Goal: Task Accomplishment & Management: Use online tool/utility

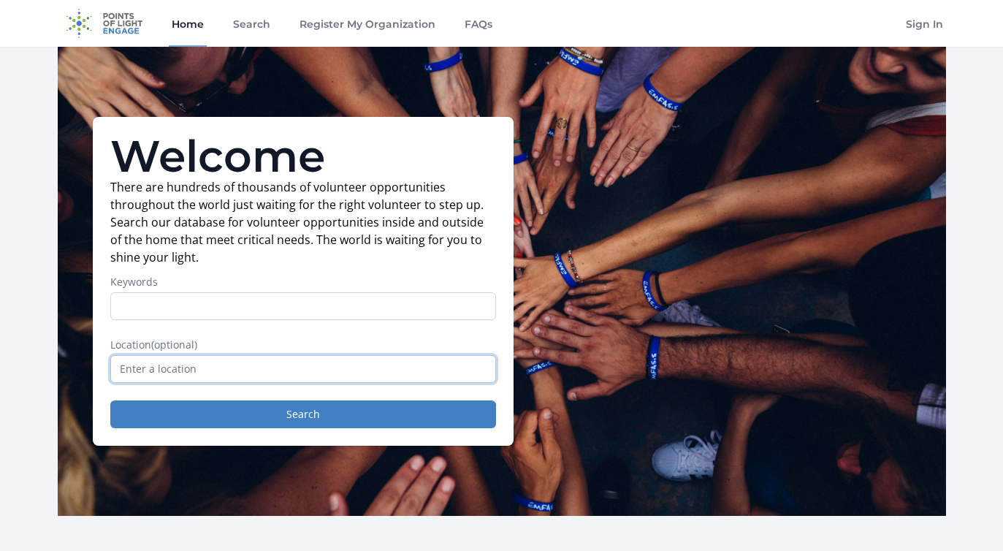
click at [332, 375] on input "text" at bounding box center [303, 369] width 386 height 28
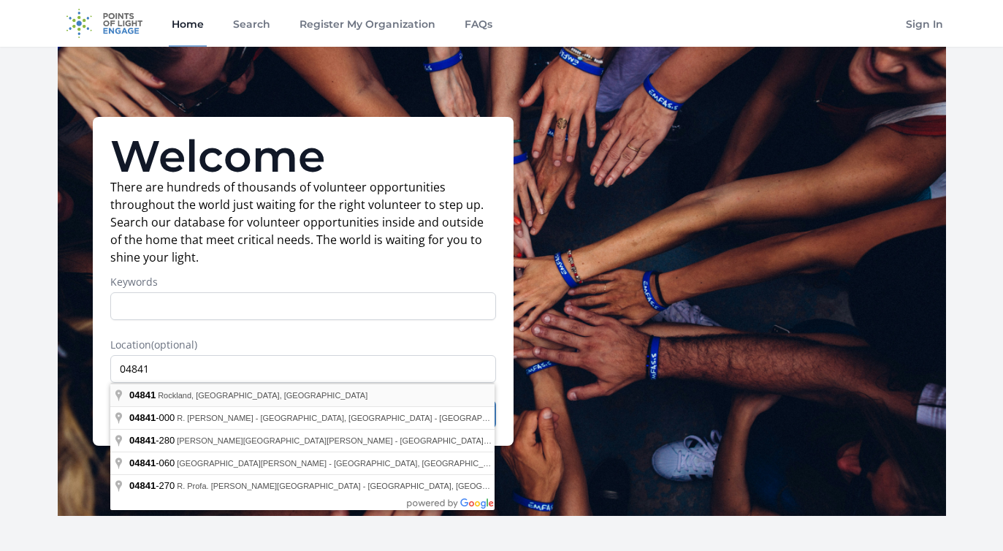
type input "[GEOGRAPHIC_DATA], [GEOGRAPHIC_DATA]"
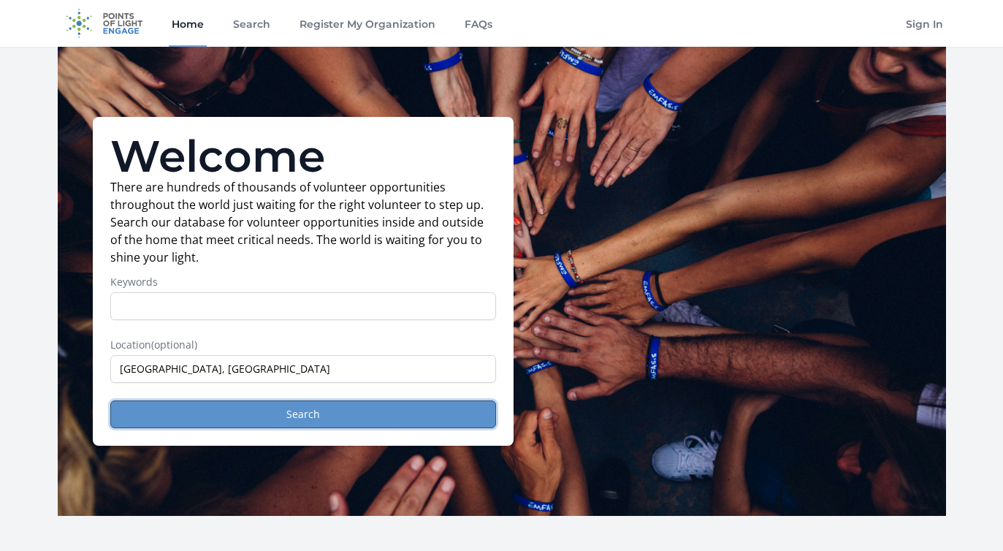
click at [307, 415] on button "Search" at bounding box center [303, 414] width 386 height 28
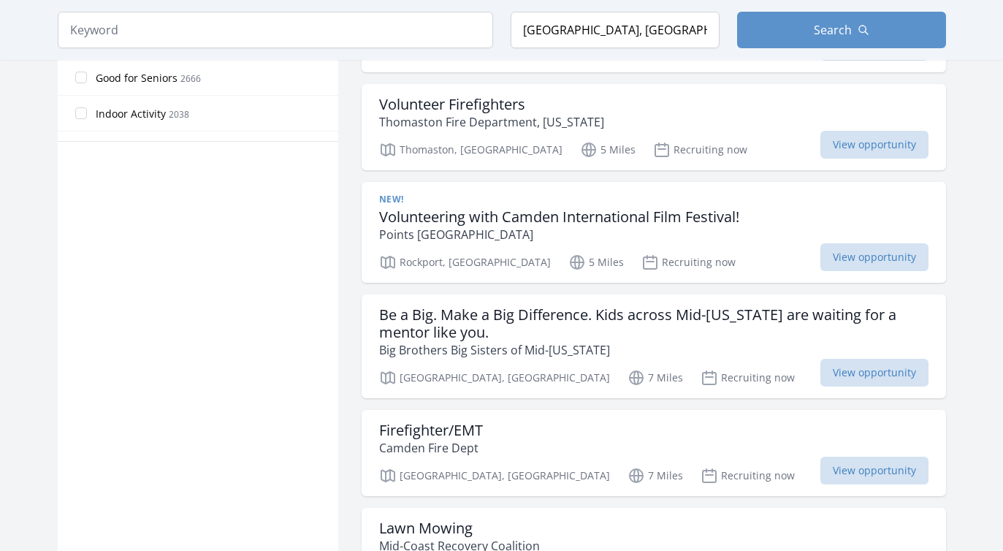
scroll to position [934, 0]
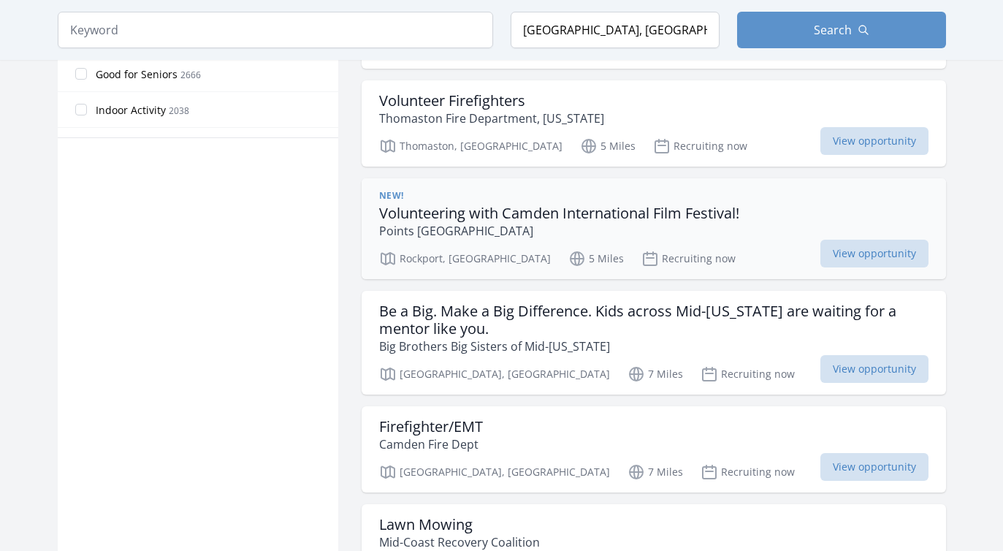
click at [492, 212] on h3 "Volunteering with Camden International Film Festival!" at bounding box center [559, 214] width 360 height 18
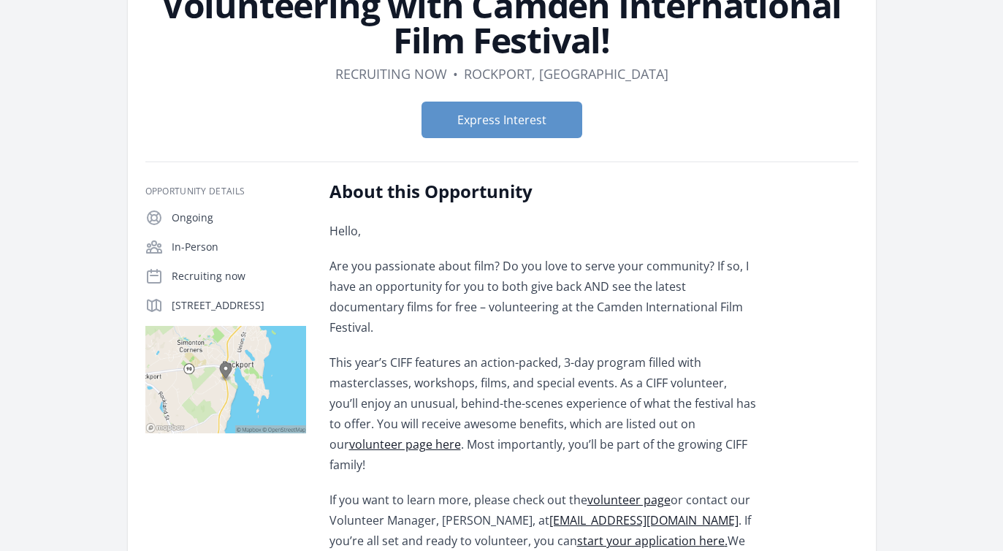
scroll to position [125, 0]
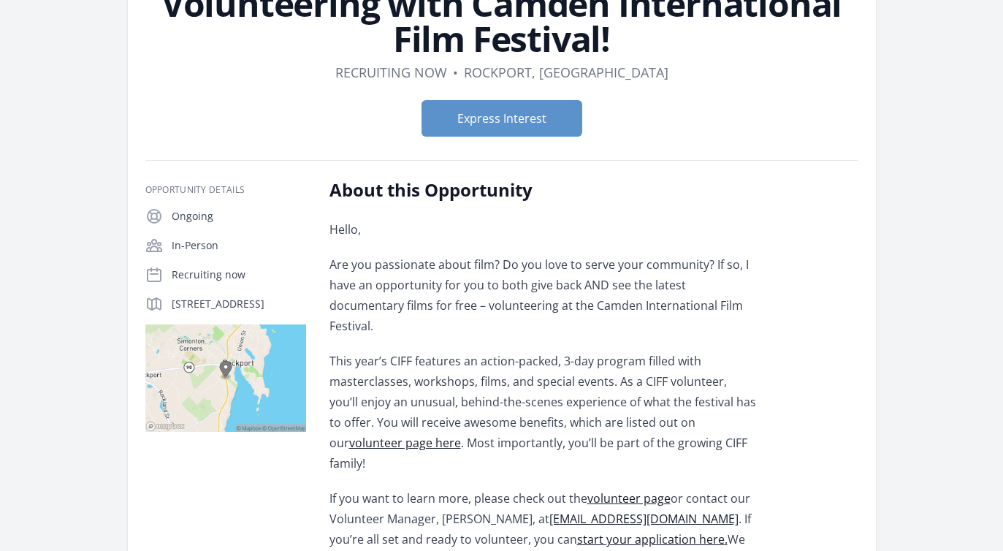
click at [639, 490] on link "volunteer page" at bounding box center [628, 498] width 83 height 16
